Goal: Task Accomplishment & Management: Use online tool/utility

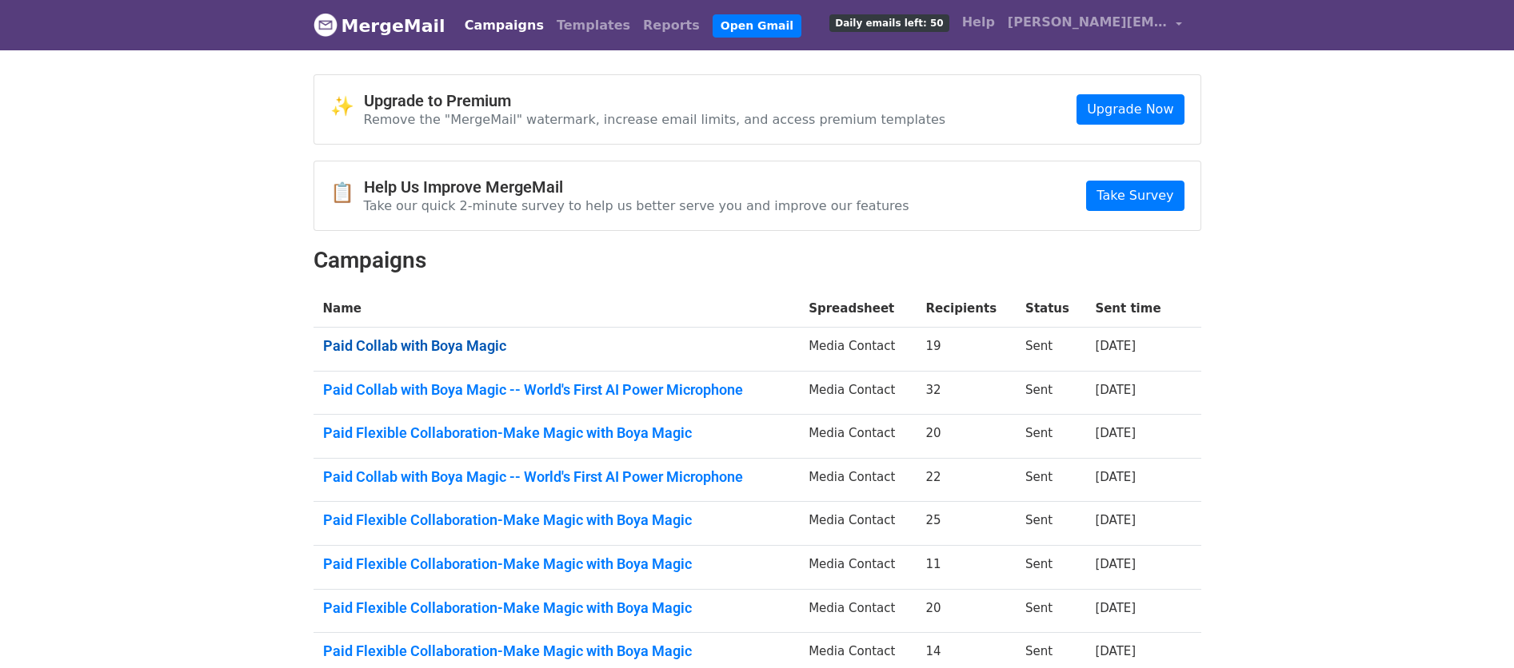
click at [448, 347] on link "Paid Collab with Boya Magic" at bounding box center [556, 346] width 467 height 18
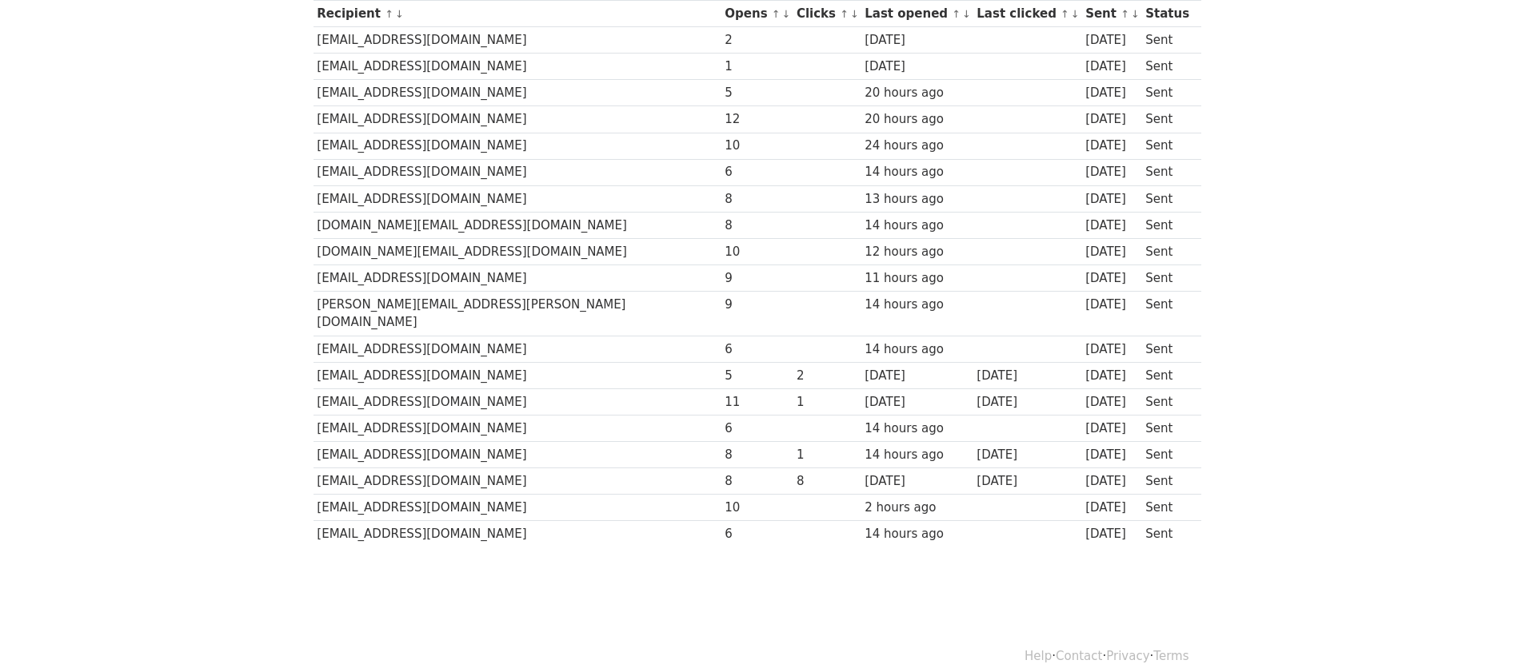
scroll to position [236, 0]
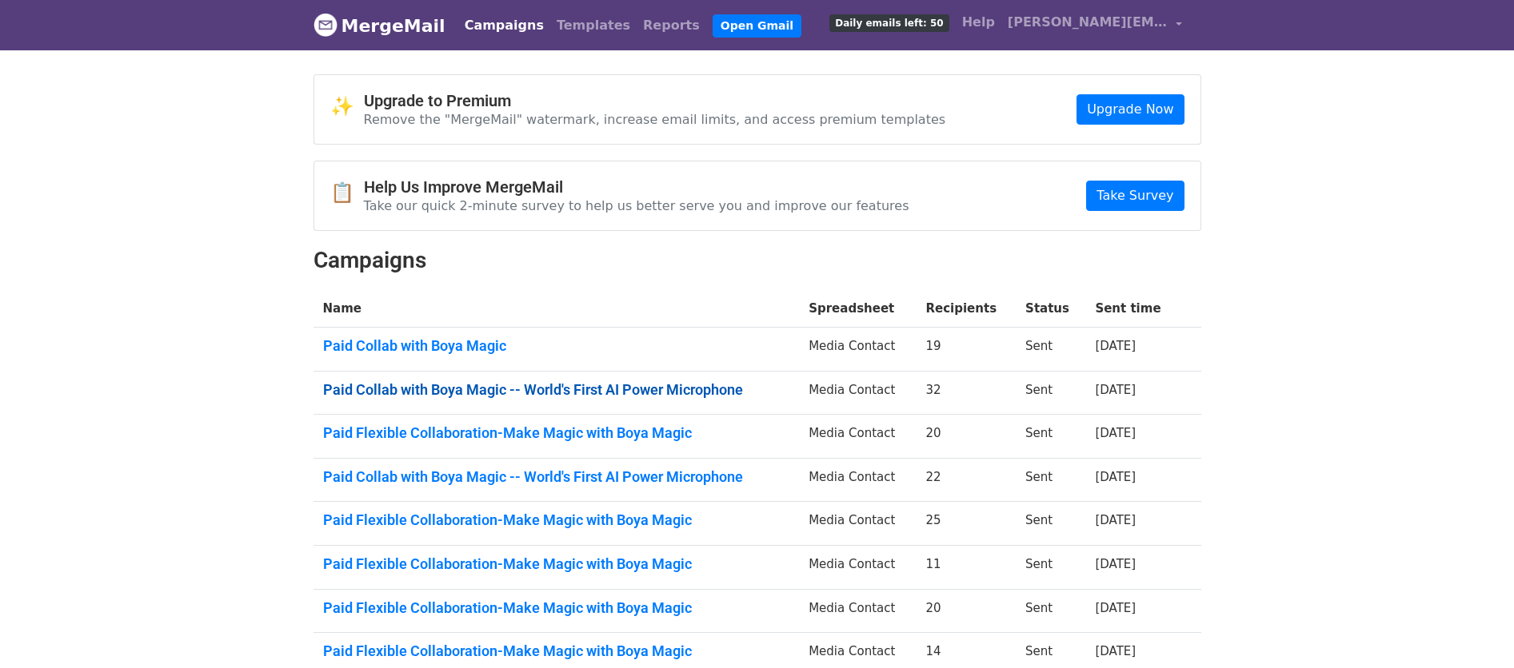
click at [437, 383] on link "Paid Collab with Boya Magic -- World's First AI Power Microphone" at bounding box center [556, 390] width 467 height 18
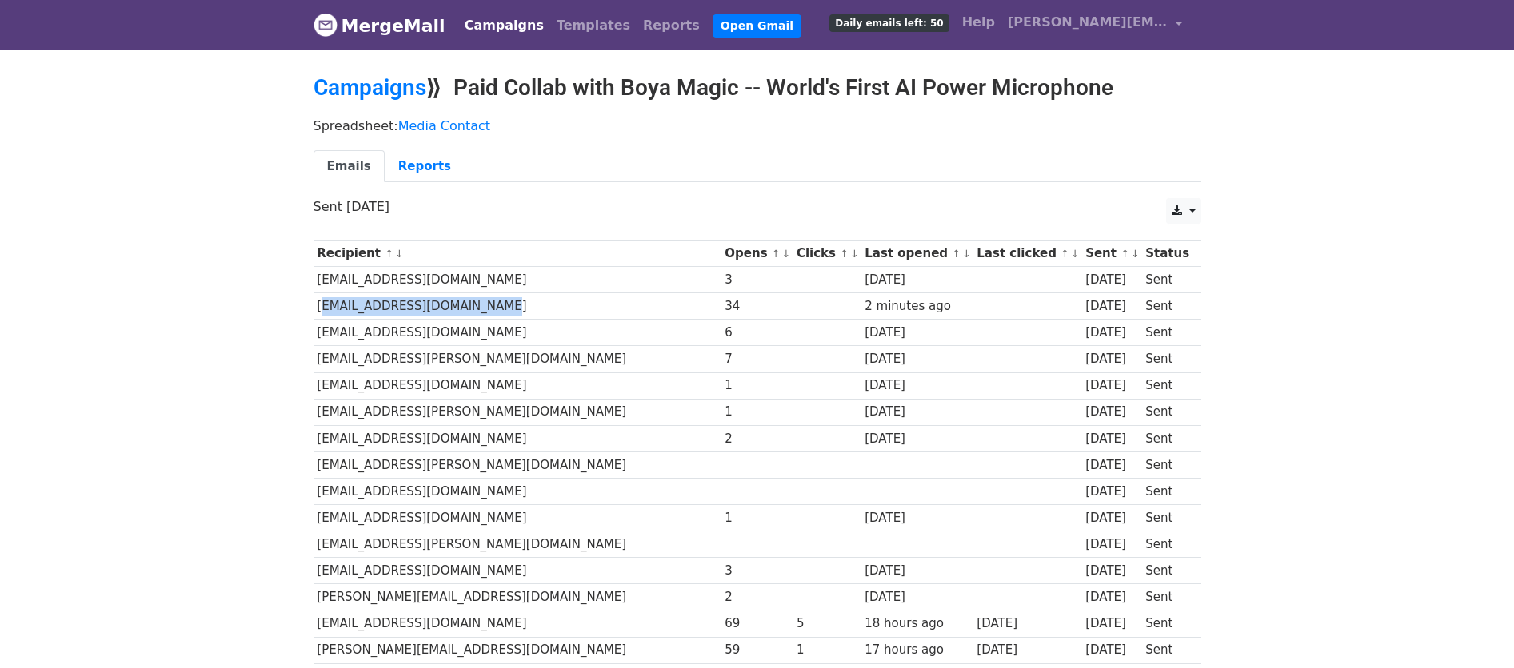
drag, startPoint x: 485, startPoint y: 305, endPoint x: 313, endPoint y: 313, distance: 172.1
click at [313, 313] on td "[EMAIL_ADDRESS][DOMAIN_NAME]" at bounding box center [517, 306] width 408 height 26
drag, startPoint x: 475, startPoint y: 336, endPoint x: 315, endPoint y: 330, distance: 160.0
click at [315, 330] on td "[EMAIL_ADDRESS][DOMAIN_NAME]" at bounding box center [517, 333] width 408 height 26
copy td "[EMAIL_ADDRESS][DOMAIN_NAME]"
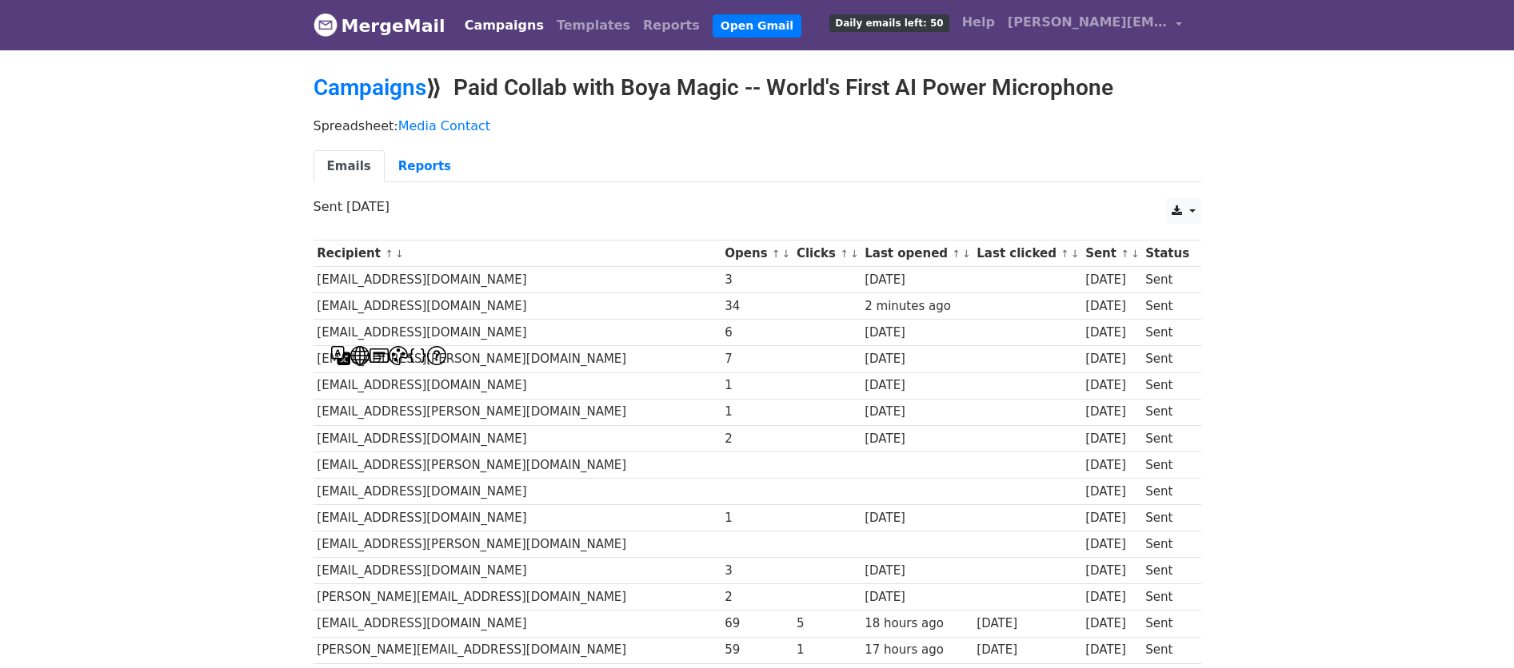
drag, startPoint x: 541, startPoint y: 363, endPoint x: 521, endPoint y: 353, distance: 23.2
click at [540, 359] on td "[EMAIL_ADDRESS][PERSON_NAME][DOMAIN_NAME]" at bounding box center [517, 359] width 408 height 26
drag, startPoint x: 464, startPoint y: 353, endPoint x: 477, endPoint y: 362, distance: 16.0
click at [477, 362] on td "[EMAIL_ADDRESS][PERSON_NAME][DOMAIN_NAME]" at bounding box center [517, 359] width 408 height 26
copy td "[EMAIL_ADDRESS][PERSON_NAME][DOMAIN_NAME]"
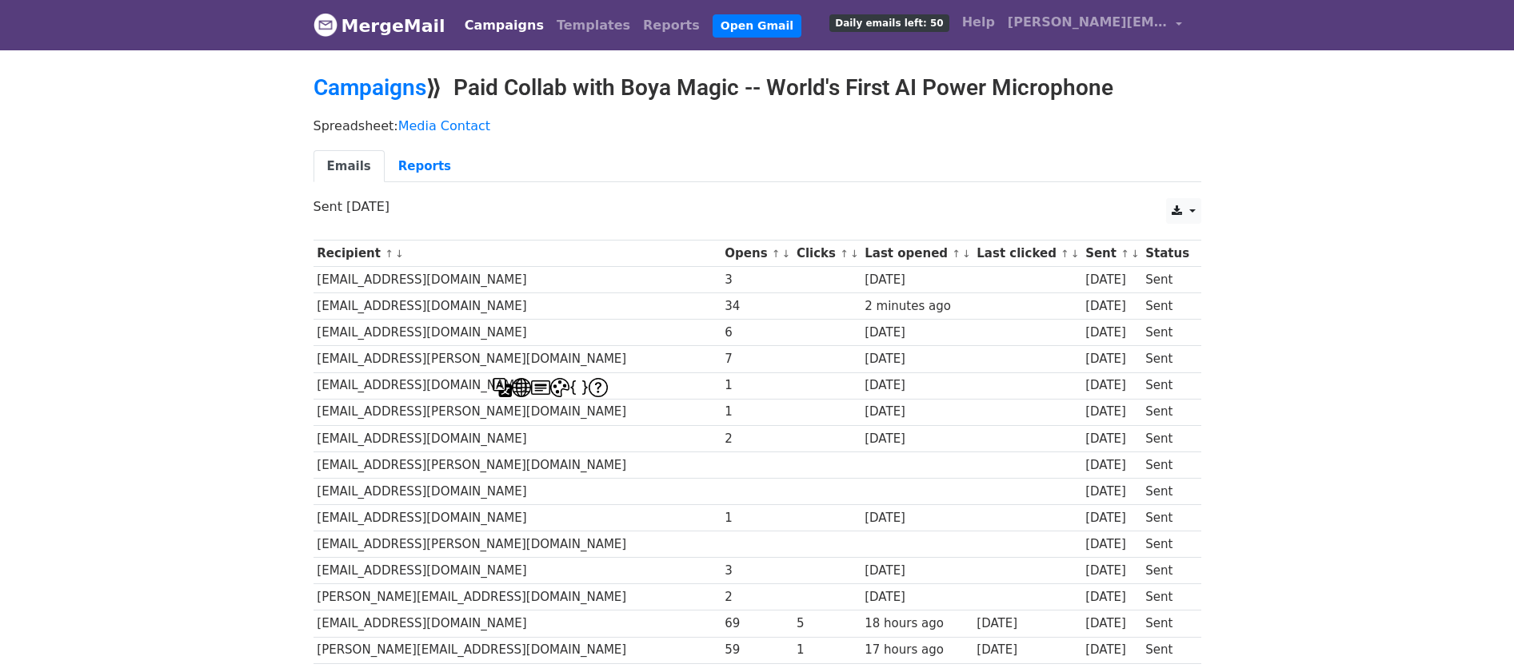
click at [445, 385] on td "[EMAIL_ADDRESS][DOMAIN_NAME]" at bounding box center [517, 386] width 408 height 26
drag, startPoint x: 506, startPoint y: 384, endPoint x: 316, endPoint y: 386, distance: 190.3
click at [316, 386] on td "[EMAIL_ADDRESS][DOMAIN_NAME]" at bounding box center [517, 386] width 408 height 26
copy td "[EMAIL_ADDRESS][DOMAIN_NAME]"
click at [529, 437] on td "[EMAIL_ADDRESS][DOMAIN_NAME]" at bounding box center [517, 438] width 408 height 26
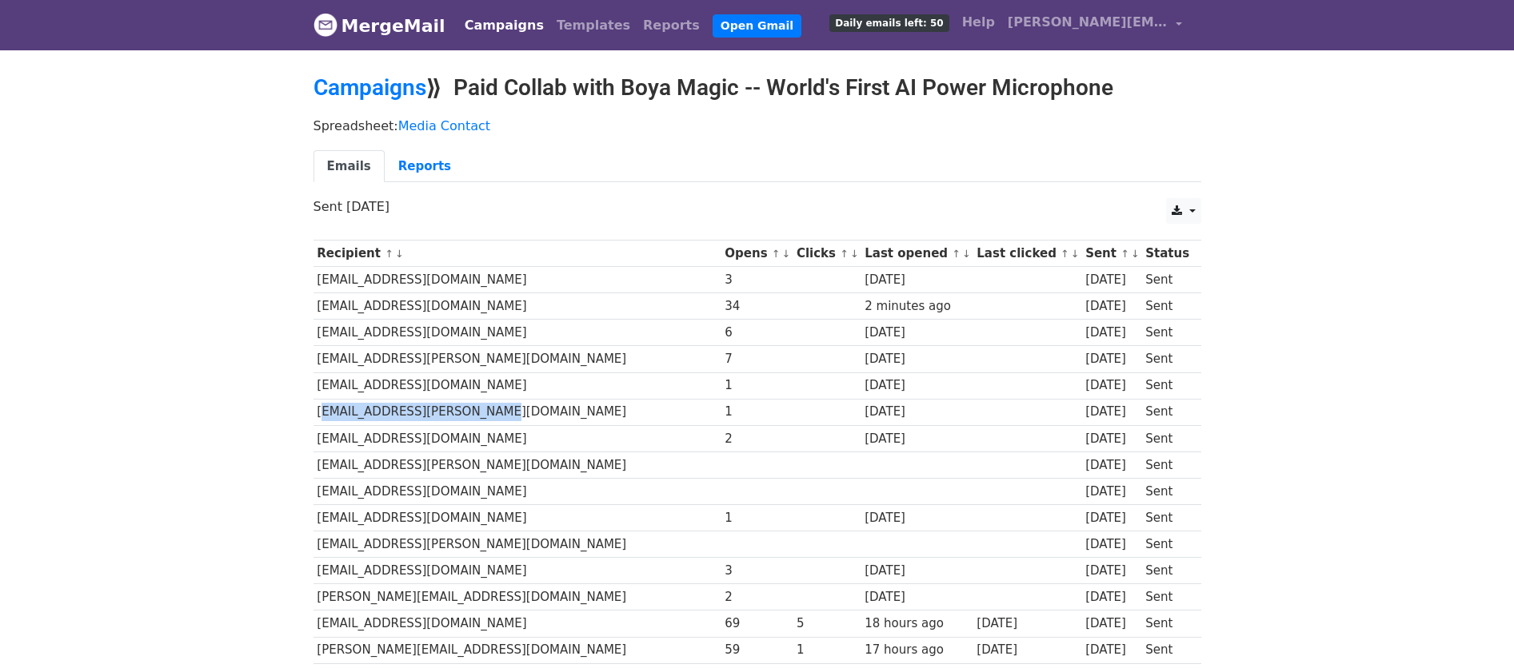
drag, startPoint x: 513, startPoint y: 419, endPoint x: 317, endPoint y: 414, distance: 195.9
click at [317, 414] on td "[EMAIL_ADDRESS][PERSON_NAME][DOMAIN_NAME]" at bounding box center [517, 412] width 408 height 26
copy td "[EMAIL_ADDRESS][PERSON_NAME][DOMAIN_NAME]"
click at [510, 447] on td "[EMAIL_ADDRESS][DOMAIN_NAME]" at bounding box center [517, 438] width 408 height 26
drag, startPoint x: 461, startPoint y: 436, endPoint x: 318, endPoint y: 433, distance: 143.2
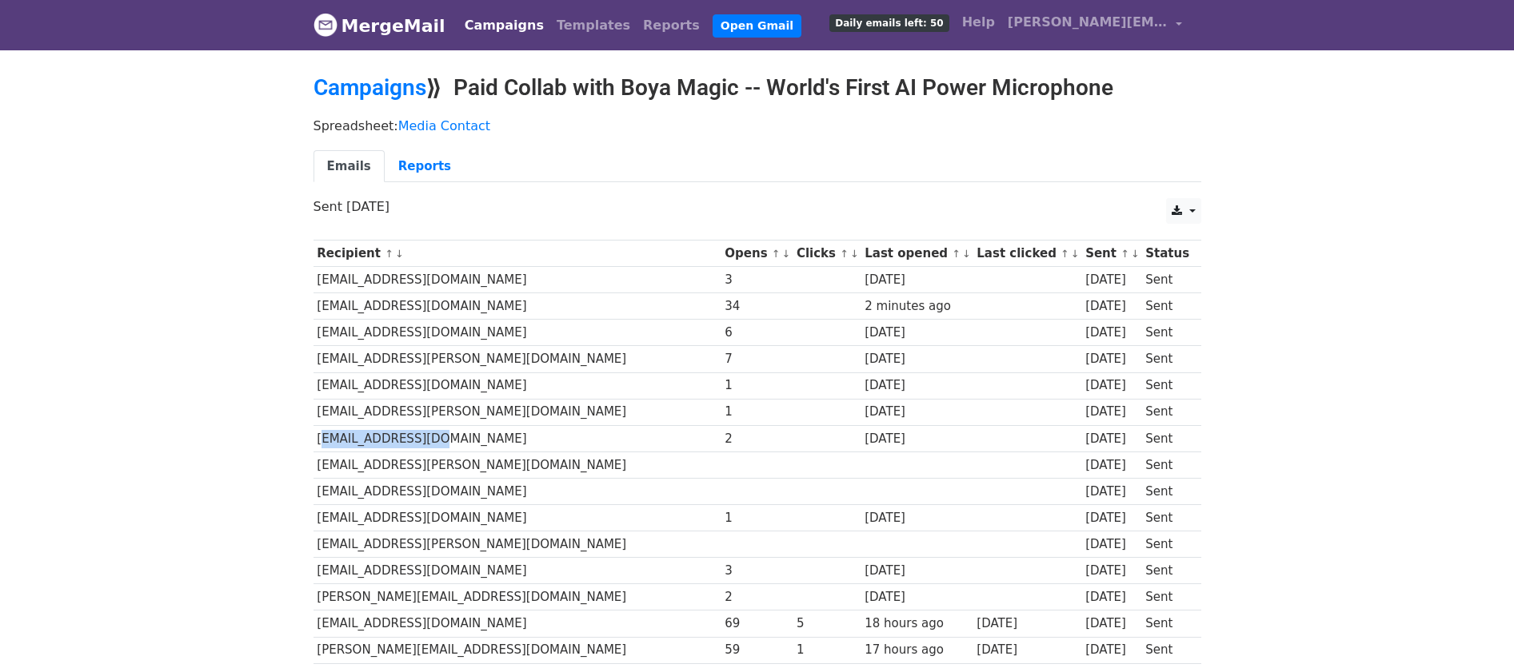
click at [318, 433] on td "[EMAIL_ADDRESS][DOMAIN_NAME]" at bounding box center [517, 438] width 408 height 26
copy td "[EMAIL_ADDRESS][DOMAIN_NAME]"
click at [516, 537] on td "[EMAIL_ADDRESS][PERSON_NAME][DOMAIN_NAME]" at bounding box center [517, 545] width 408 height 26
drag, startPoint x: 480, startPoint y: 462, endPoint x: 315, endPoint y: 466, distance: 164.8
click at [315, 466] on td "[EMAIL_ADDRESS][PERSON_NAME][DOMAIN_NAME]" at bounding box center [517, 465] width 408 height 26
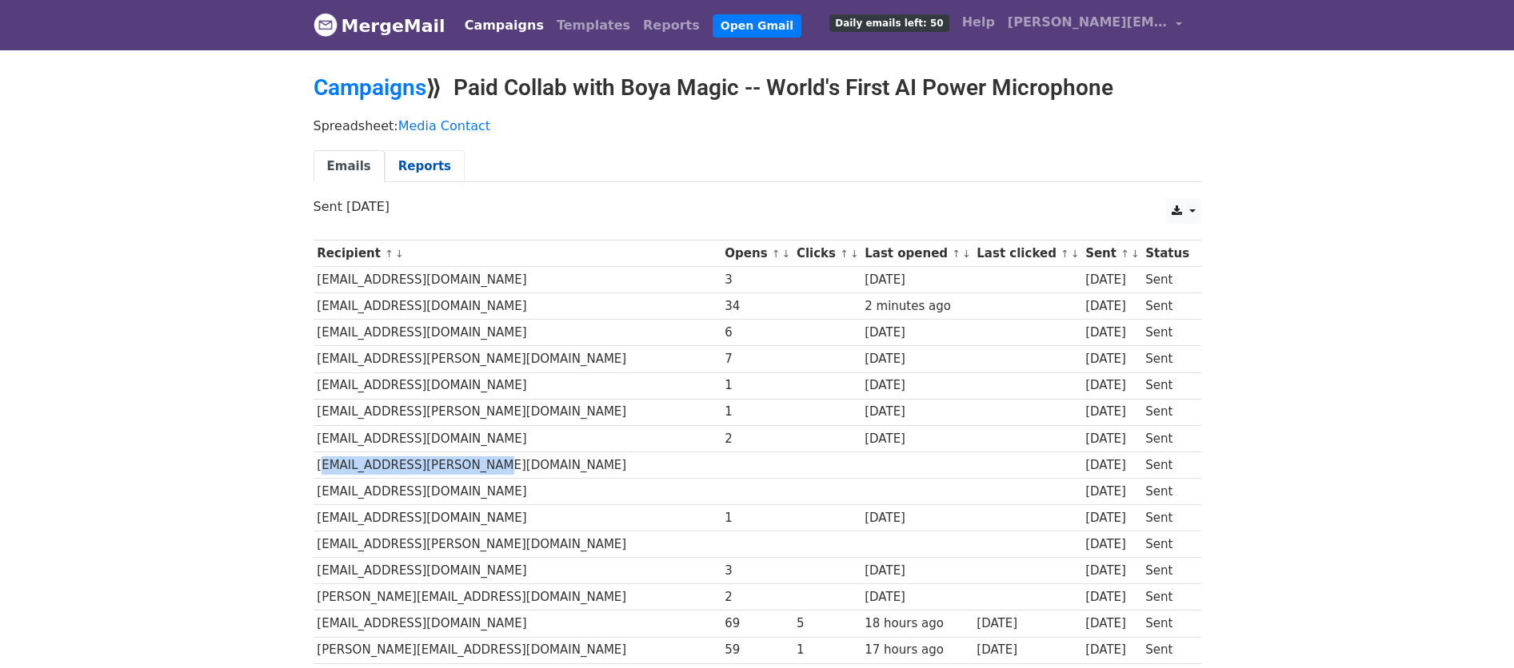
copy td "[EMAIL_ADDRESS][PERSON_NAME][DOMAIN_NAME]"
click at [486, 485] on td "[EMAIL_ADDRESS][DOMAIN_NAME]" at bounding box center [517, 491] width 408 height 26
drag, startPoint x: 481, startPoint y: 493, endPoint x: 317, endPoint y: 489, distance: 163.9
click at [317, 489] on td "[EMAIL_ADDRESS][DOMAIN_NAME]" at bounding box center [517, 491] width 408 height 26
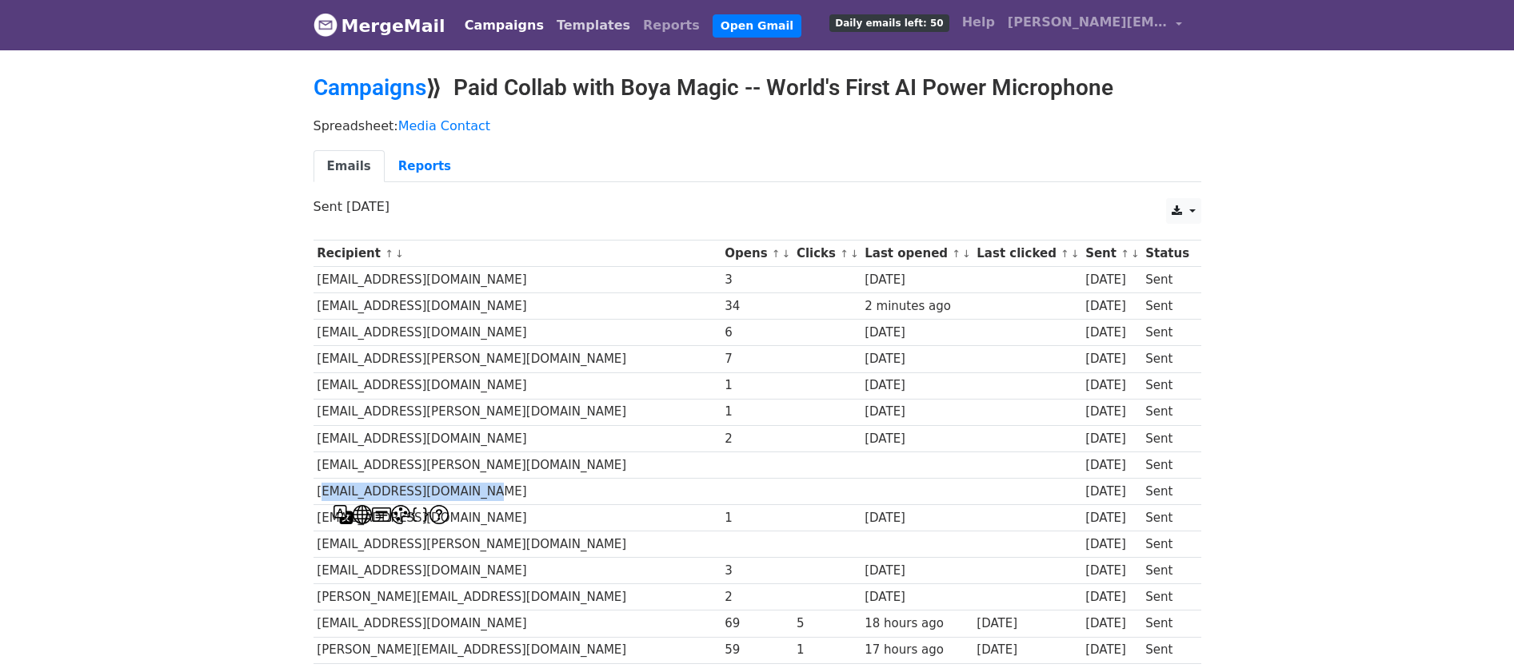
copy td "[EMAIL_ADDRESS][DOMAIN_NAME]"
click at [505, 507] on td "[EMAIL_ADDRESS][DOMAIN_NAME]" at bounding box center [517, 518] width 408 height 26
drag, startPoint x: 469, startPoint y: 518, endPoint x: 316, endPoint y: 513, distance: 153.6
click at [316, 513] on td "[EMAIL_ADDRESS][DOMAIN_NAME]" at bounding box center [517, 518] width 408 height 26
copy td "[EMAIL_ADDRESS][DOMAIN_NAME]"
